Goal: Task Accomplishment & Management: Manage account settings

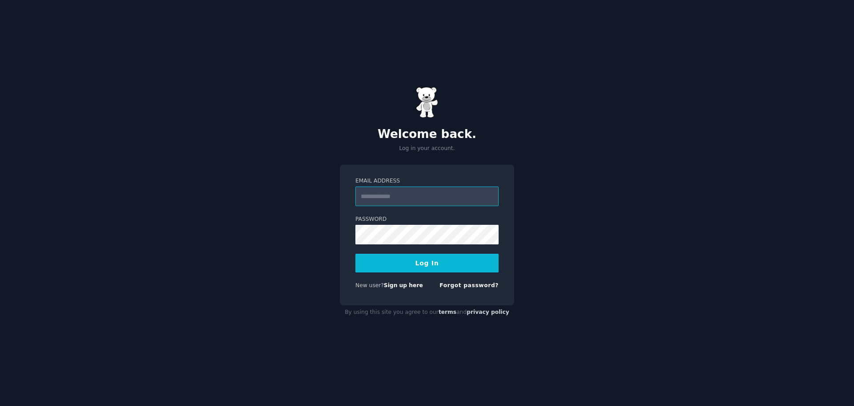
click at [408, 202] on input "Email Address" at bounding box center [426, 196] width 143 height 20
click at [427, 195] on input "Email Address" at bounding box center [426, 196] width 143 height 20
click at [424, 192] on input "Email Address" at bounding box center [426, 196] width 143 height 20
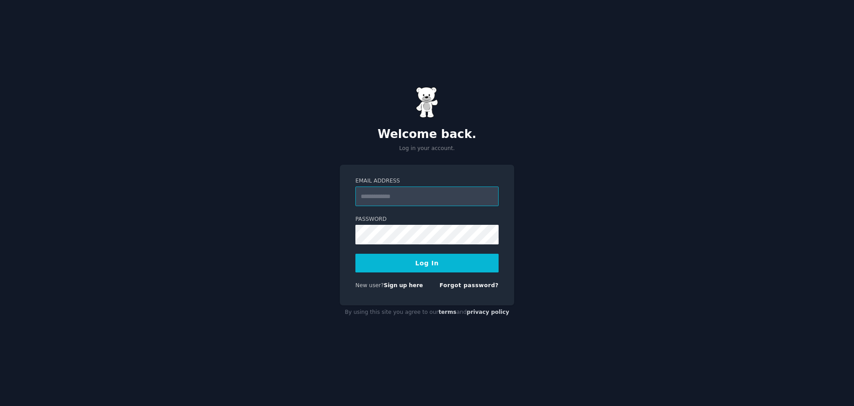
click at [424, 192] on input "Email Address" at bounding box center [426, 196] width 143 height 20
click at [411, 194] on input "Email Address" at bounding box center [426, 196] width 143 height 20
click at [408, 191] on input "Email Address" at bounding box center [426, 196] width 143 height 20
click at [408, 192] on input "Email Address" at bounding box center [426, 196] width 143 height 20
click at [408, 193] on input "Email Address" at bounding box center [426, 196] width 143 height 20
